Goal: Complete application form: Complete application form

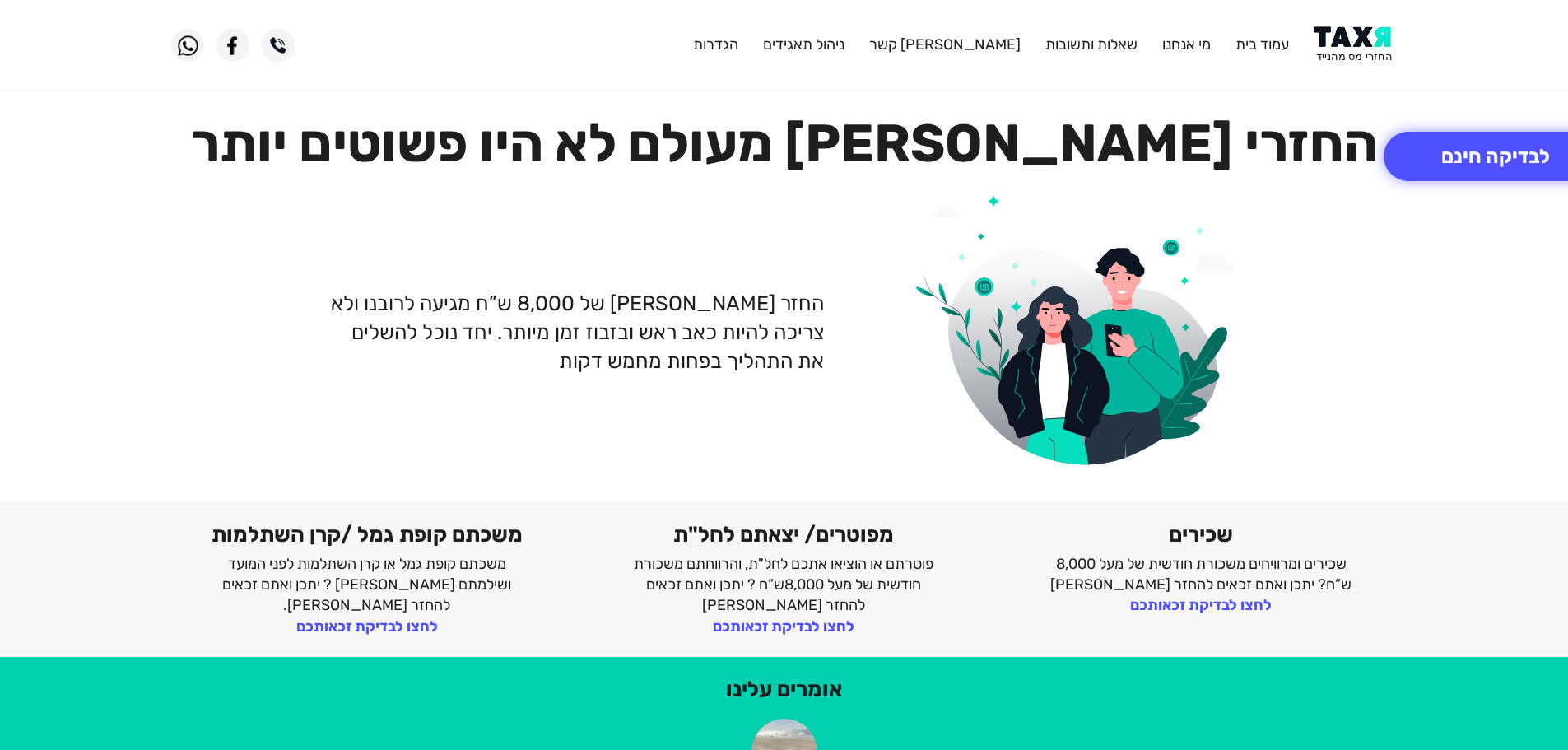
click at [1338, 46] on img at bounding box center [1356, 45] width 83 height 37
click at [1488, 161] on button "לבדיקה חינם" at bounding box center [1496, 156] width 224 height 49
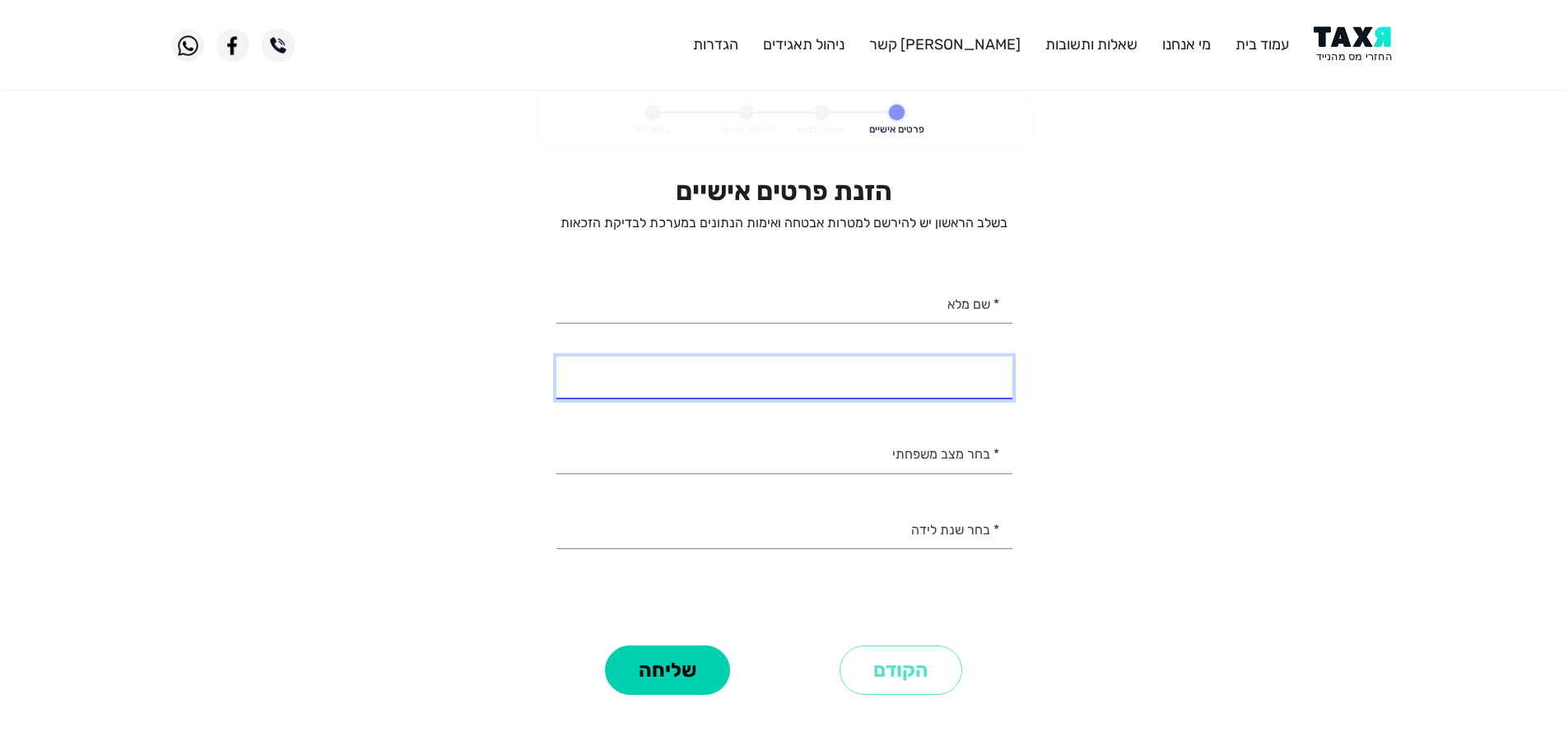
click at [927, 373] on input "* מספר טלפון" at bounding box center [784, 377] width 456 height 42
type input "058-6871718"
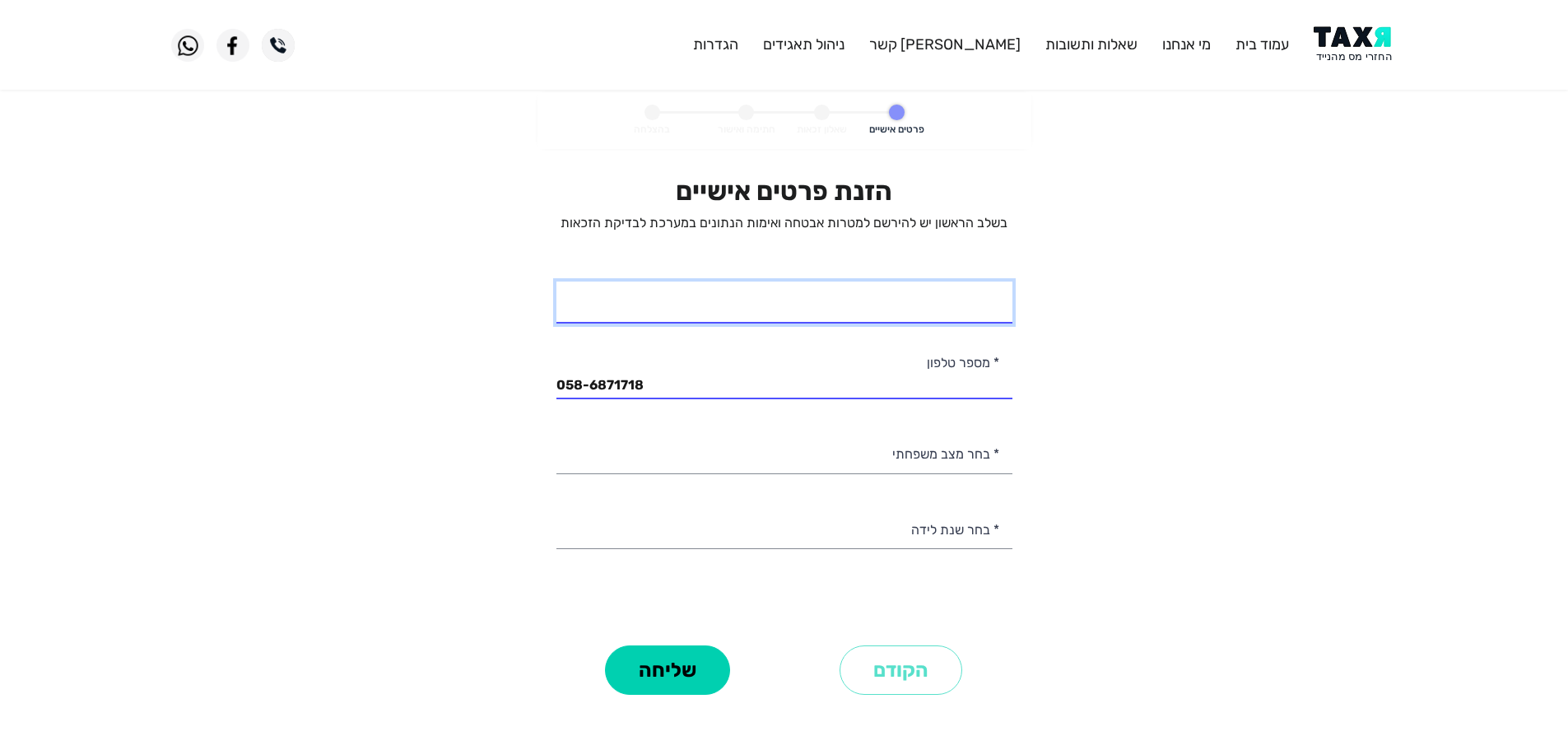
click at [977, 300] on input "* שם מלא" at bounding box center [784, 302] width 456 height 42
type input "הודיה אנו"
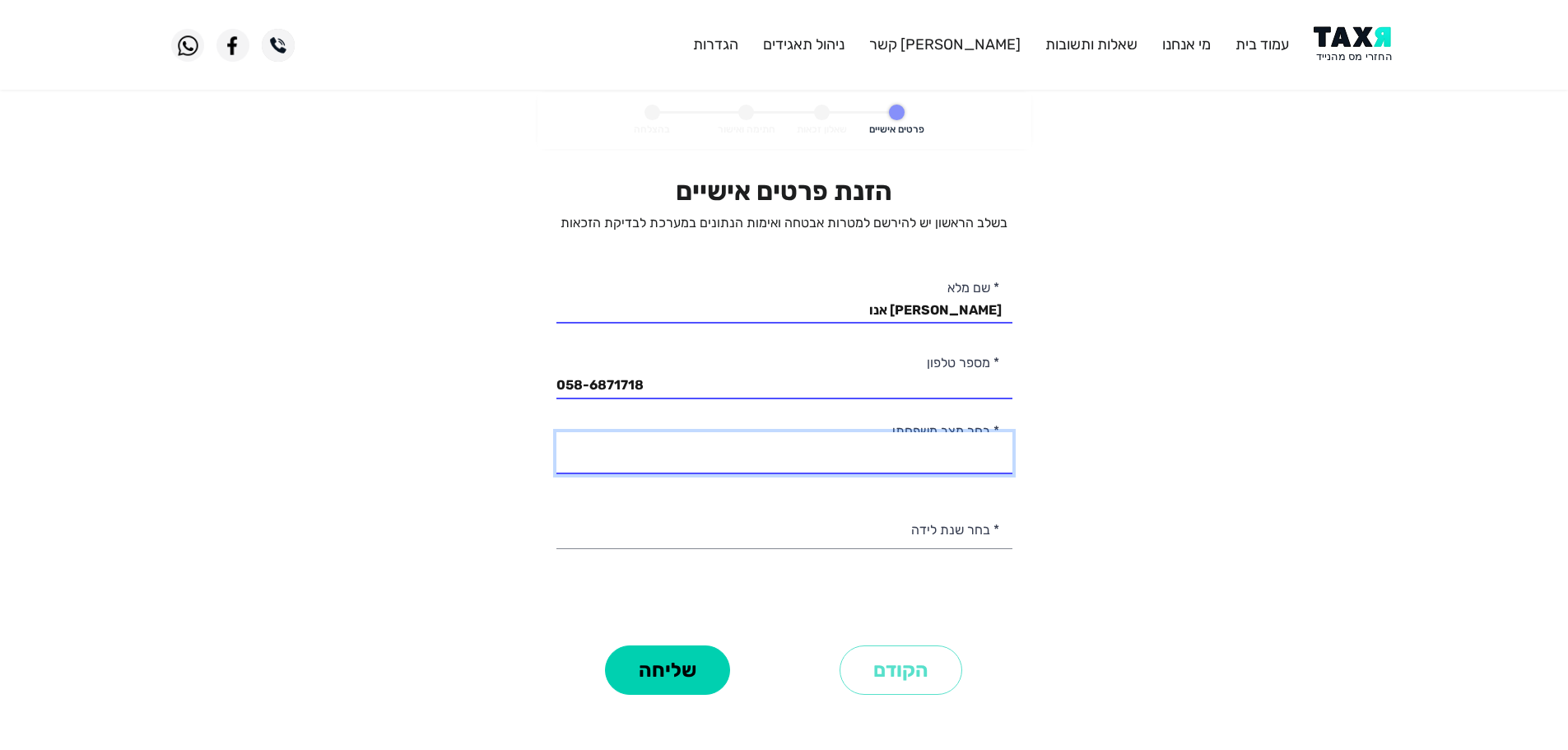
click at [962, 462] on select "רווק/ה נשוי/אה גרוש/ה אלמן/נה" at bounding box center [784, 453] width 456 height 42
select select "1: Single"
click at [556, 432] on select "רווק/ה נשוי/אה גרוש/ה אלמן/נה" at bounding box center [784, 453] width 456 height 42
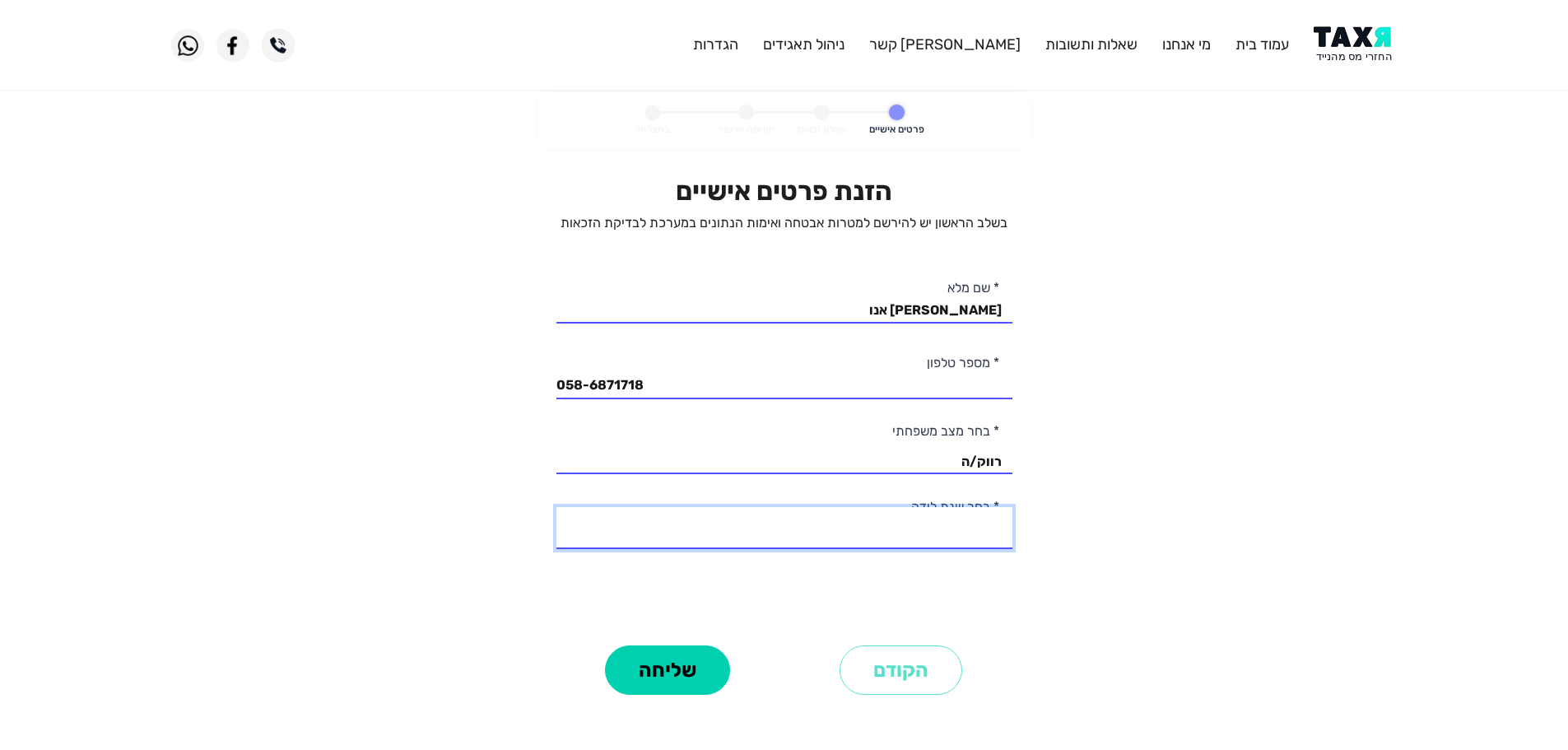
click at [952, 527] on select "2003 2002 2001 2000 1999 1998 1997 1996 1995 1994 1993 1992 1991 1990 1989 1988…" at bounding box center [784, 527] width 456 height 42
select select "1: 2003"
click at [556, 507] on select "2003 2002 2001 2000 1999 1998 1997 1996 1995 1994 1993 1992 1991 1990 1989 1988…" at bounding box center [784, 527] width 456 height 42
click at [691, 683] on button "שליחה" at bounding box center [668, 670] width 125 height 49
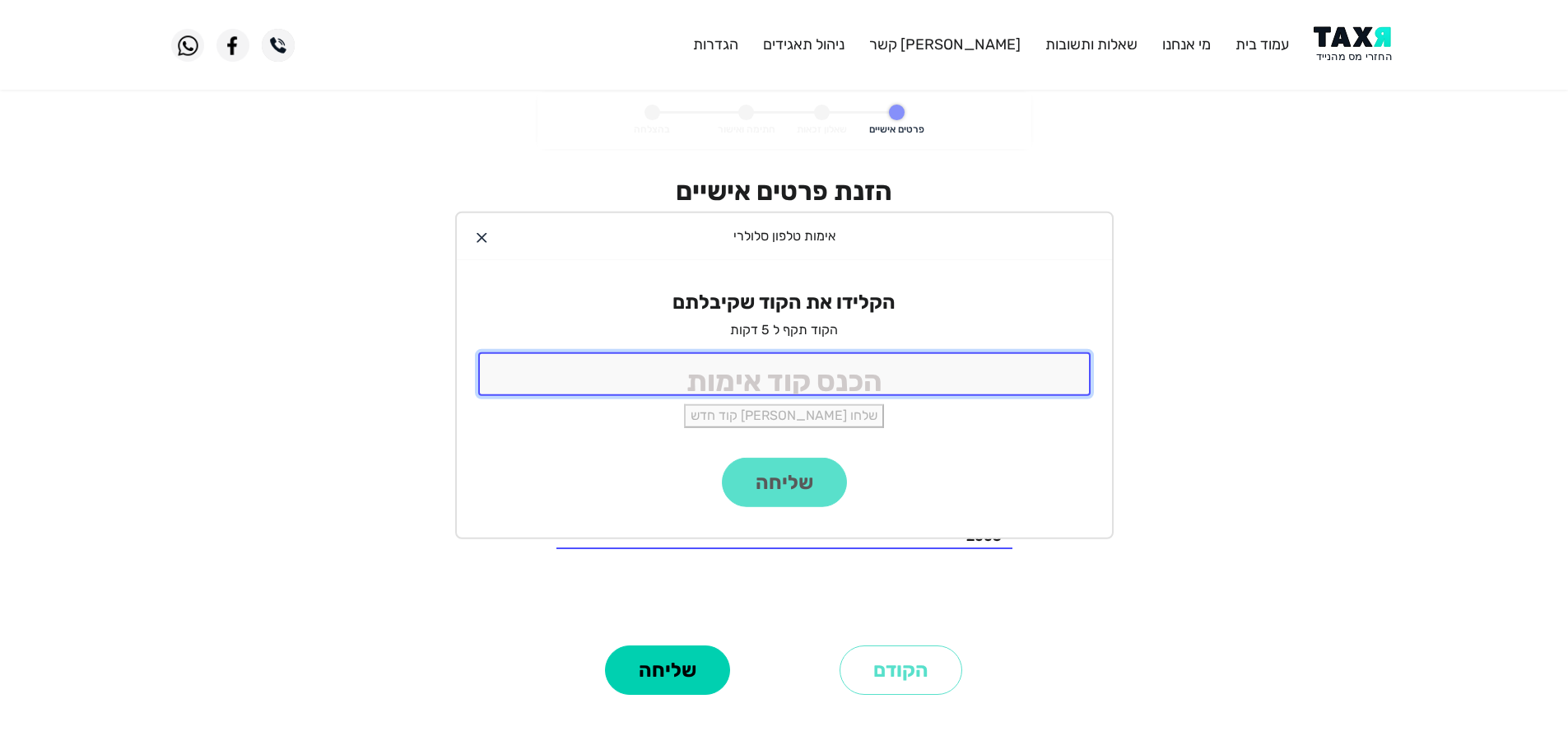
drag, startPoint x: 849, startPoint y: 377, endPoint x: 871, endPoint y: 374, distance: 22.2
click at [851, 380] on input "tel" at bounding box center [784, 374] width 613 height 44
type input "9988"
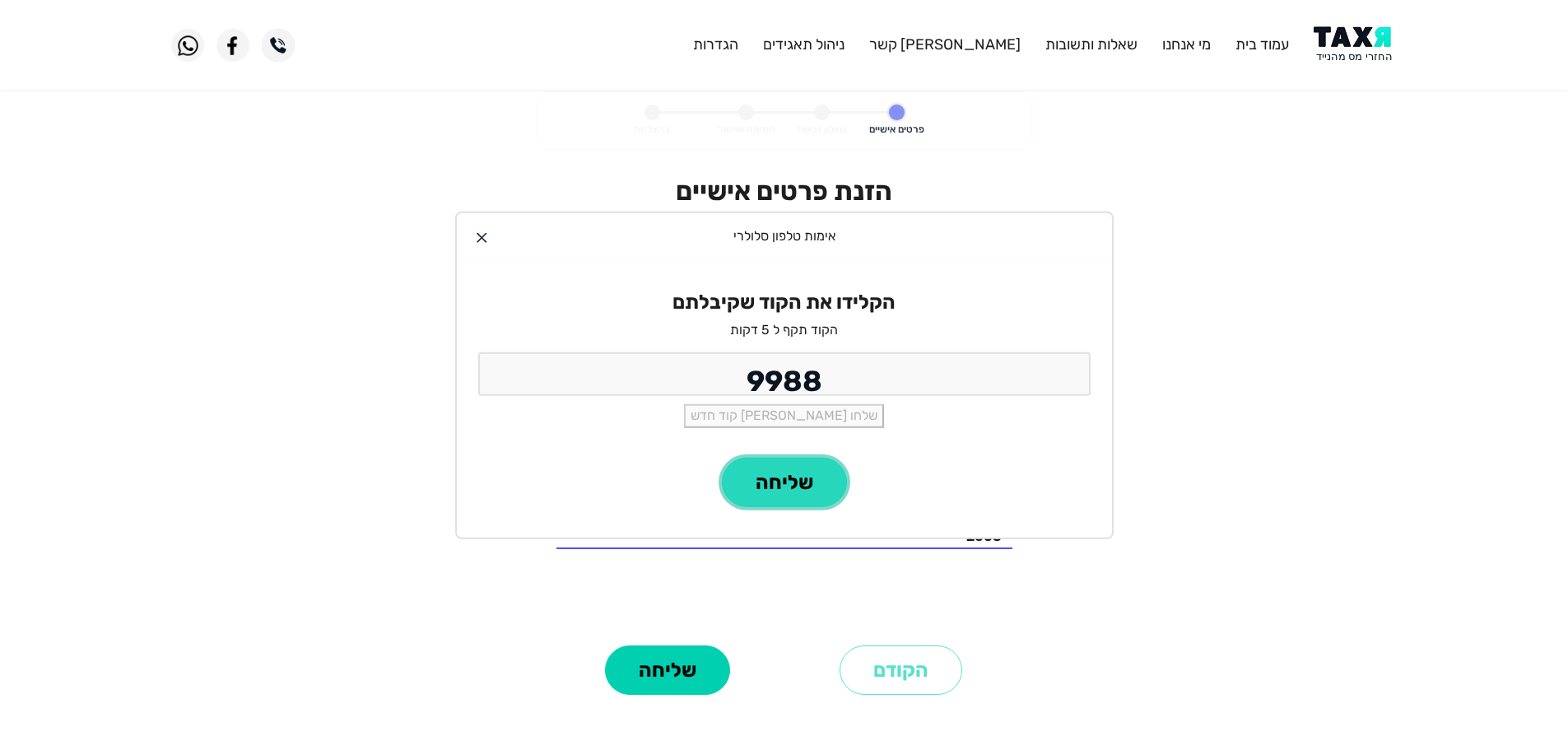
click at [789, 494] on button "שליחה" at bounding box center [784, 482] width 125 height 49
